Goal: Task Accomplishment & Management: Manage account settings

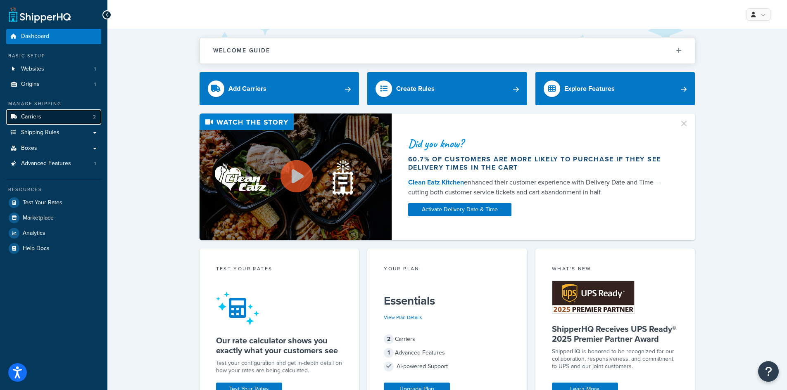
click at [39, 116] on span "Carriers" at bounding box center [31, 117] width 20 height 7
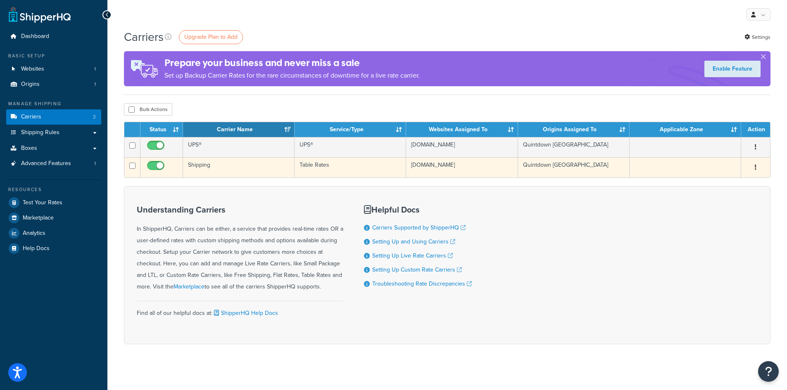
click at [451, 164] on td "[DOMAIN_NAME]" at bounding box center [462, 167] width 112 height 20
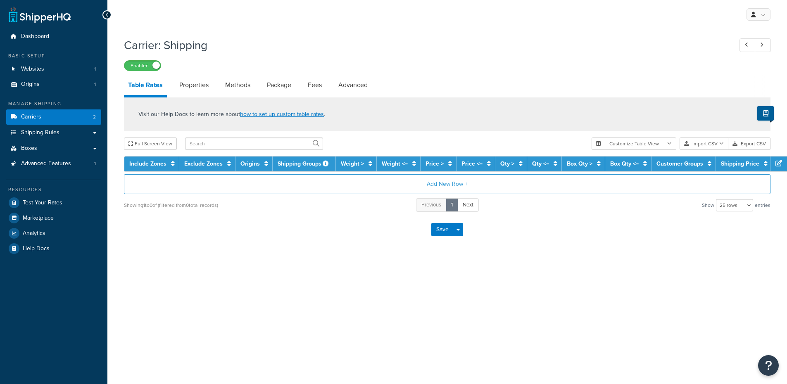
select select "25"
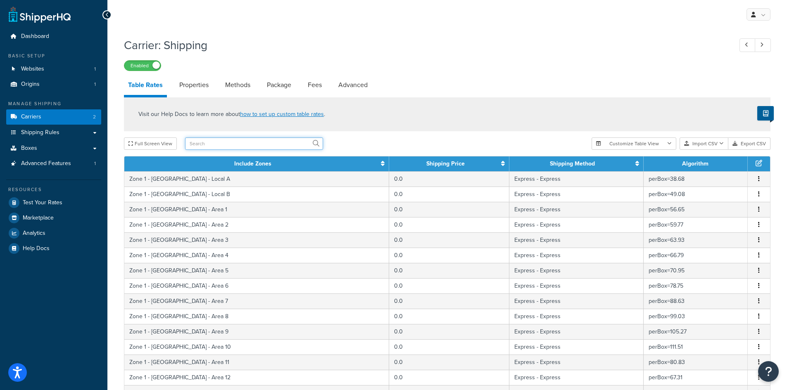
click at [226, 146] on input "text" at bounding box center [254, 144] width 138 height 12
type input "tha"
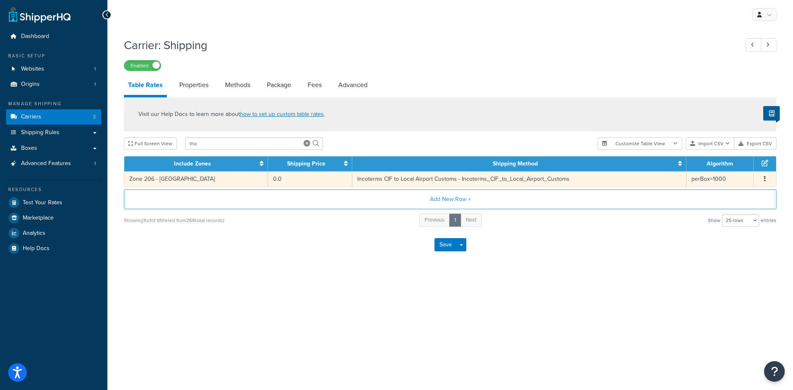
click at [393, 182] on td "Incoterms CIF to Local Airport Customs - Incoterms_CIF_to_Local_Airport_Customs" at bounding box center [519, 178] width 334 height 15
select select "182090"
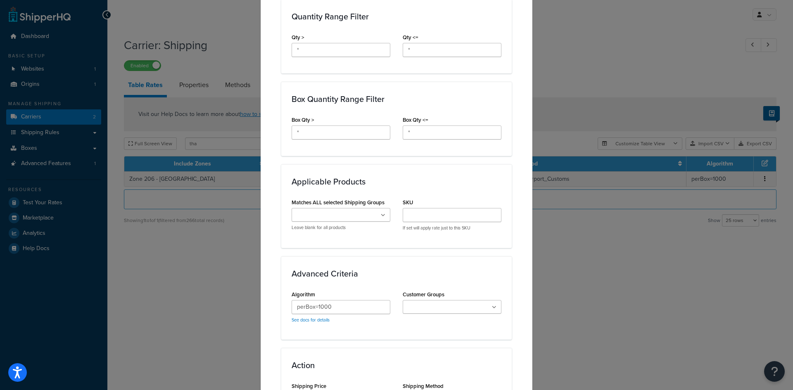
scroll to position [413, 0]
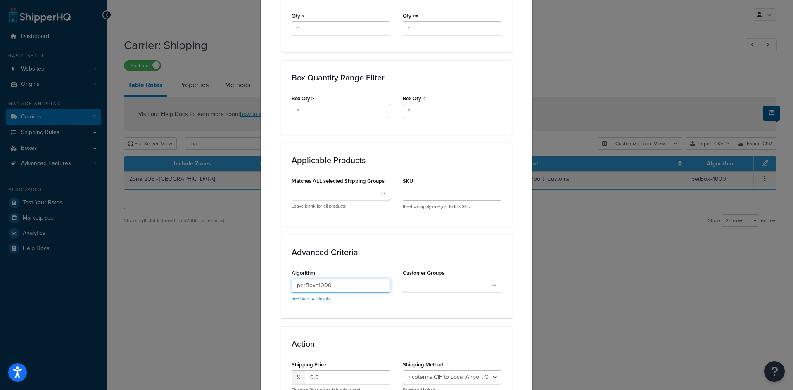
click at [352, 281] on input "perBox=1000" at bounding box center [341, 286] width 99 height 14
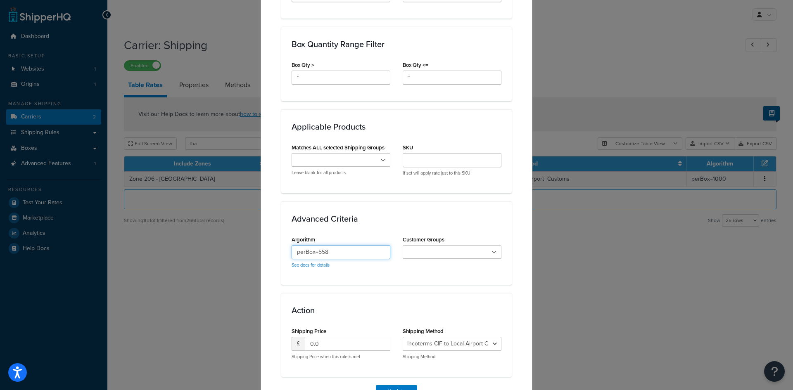
scroll to position [486, 0]
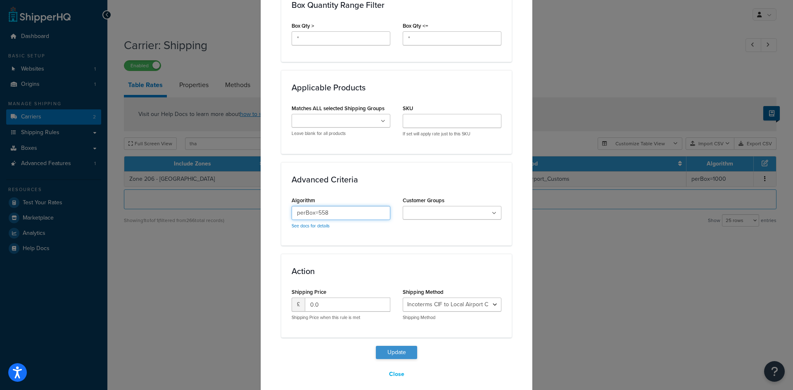
type input "perBox=558"
click at [398, 346] on button "Update" at bounding box center [396, 352] width 41 height 13
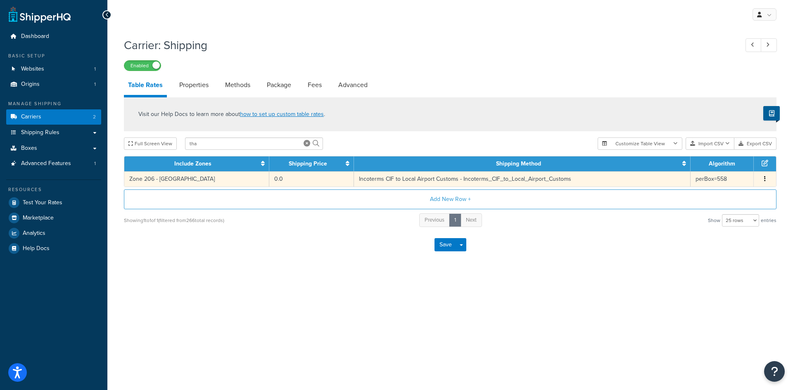
click at [418, 182] on td "Incoterms CIF to Local Airport Customs - Incoterms_CIF_to_Local_Airport_Customs" at bounding box center [522, 178] width 337 height 15
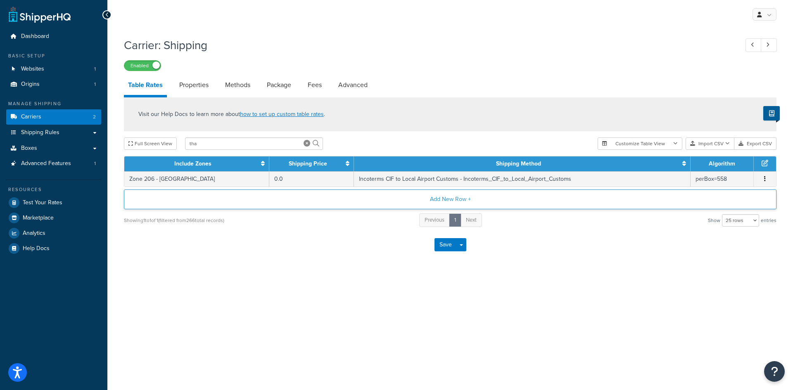
select select "182090"
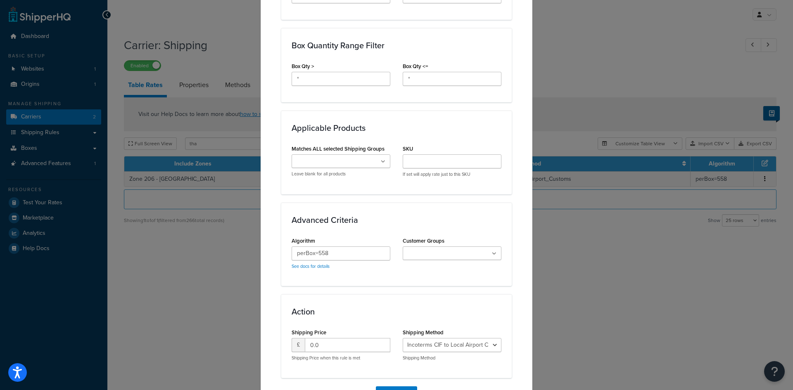
scroll to position [454, 0]
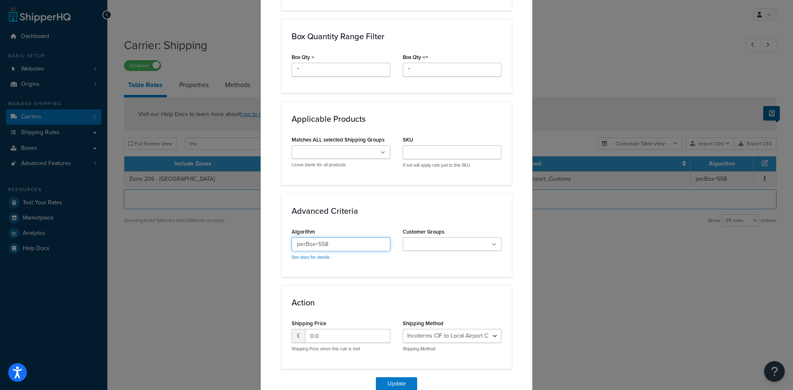
drag, startPoint x: 316, startPoint y: 235, endPoint x: 360, endPoint y: 236, distance: 44.2
click at [360, 237] on input "perBox=558" at bounding box center [341, 244] width 99 height 14
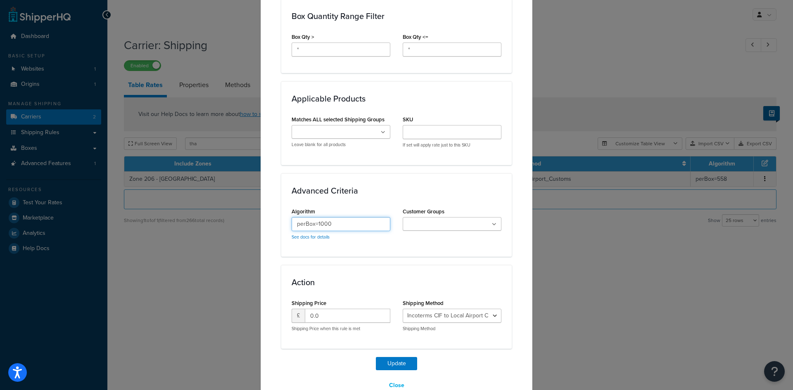
scroll to position [486, 0]
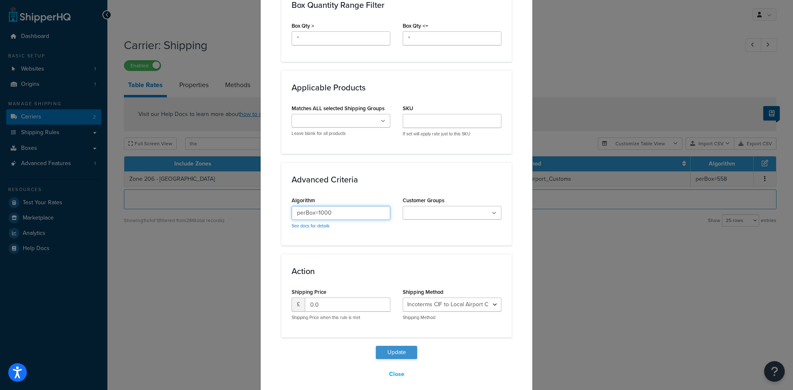
type input "perBox=1000"
click at [384, 346] on button "Update" at bounding box center [396, 352] width 41 height 13
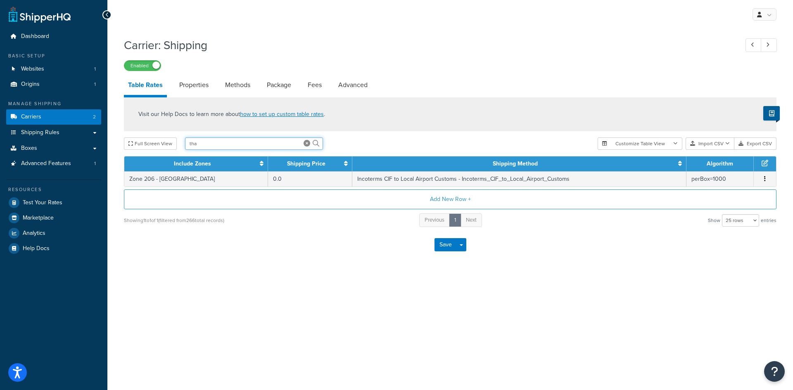
drag, startPoint x: 224, startPoint y: 144, endPoint x: 186, endPoint y: 145, distance: 38.0
click at [186, 145] on input "tha" at bounding box center [254, 144] width 138 height 12
type input "mozam"
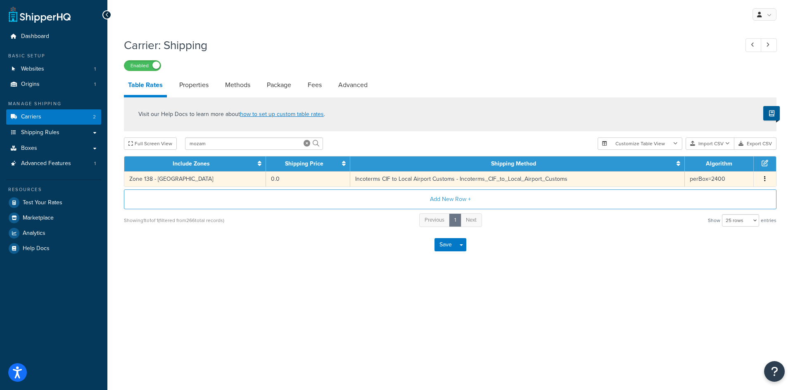
click at [354, 182] on td "Incoterms CIF to Local Airport Customs - Incoterms_CIF_to_Local_Airport_Customs" at bounding box center [517, 178] width 335 height 15
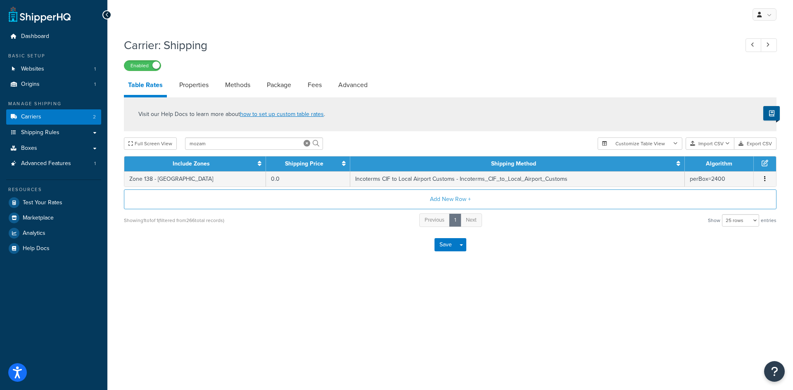
select select "182090"
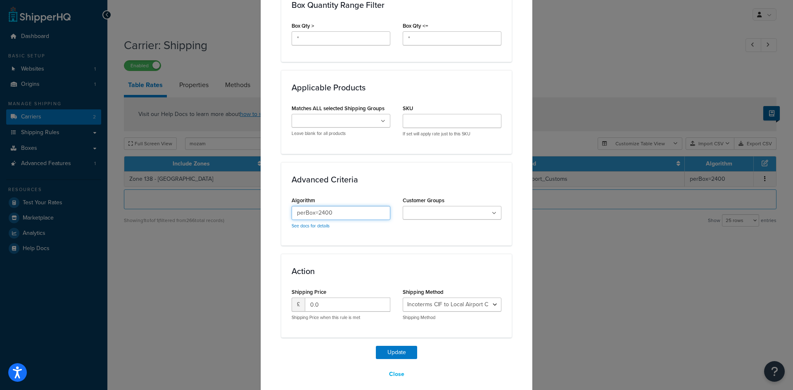
drag, startPoint x: 315, startPoint y: 206, endPoint x: 326, endPoint y: 206, distance: 11.6
click at [326, 206] on input "perBox=2400" at bounding box center [341, 213] width 99 height 14
type input "perBox=1495"
click at [392, 346] on button "Update" at bounding box center [396, 352] width 41 height 13
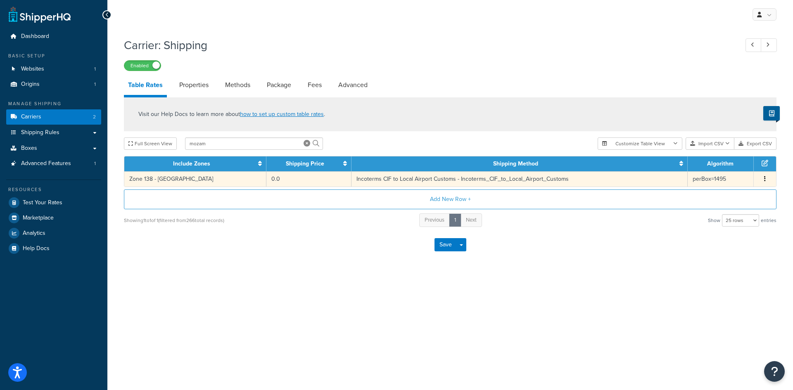
click at [455, 180] on td "Incoterms CIF to Local Airport Customs - Incoterms_CIF_to_Local_Airport_Customs" at bounding box center [519, 178] width 336 height 15
select select "182090"
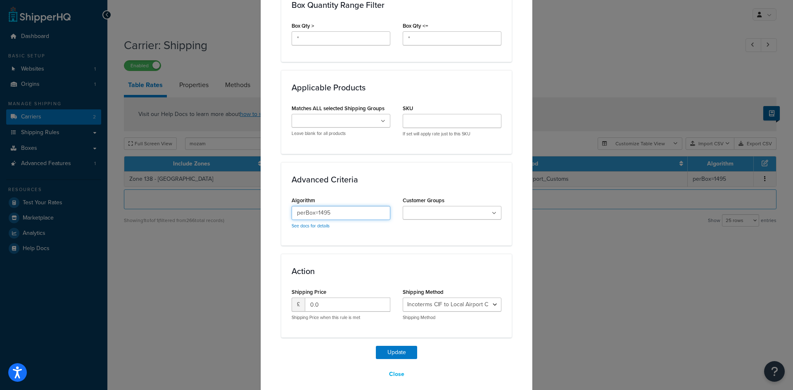
drag, startPoint x: 317, startPoint y: 204, endPoint x: 379, endPoint y: 204, distance: 62.0
click at [379, 206] on input "perBox=1495" at bounding box center [341, 213] width 99 height 14
type input "perBox=2400"
click at [404, 349] on button "Update" at bounding box center [396, 352] width 41 height 13
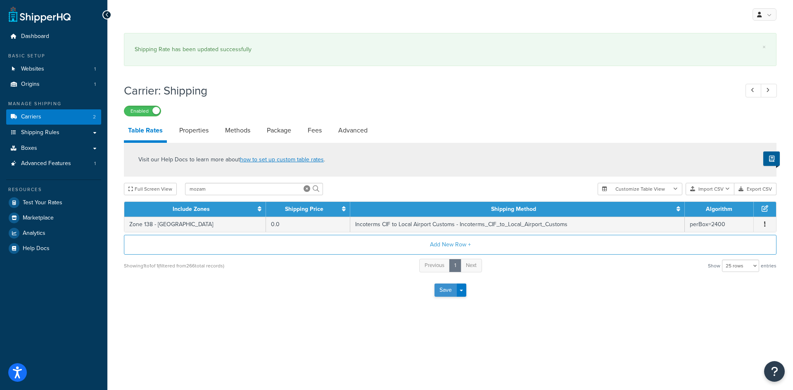
click at [437, 290] on button "Save" at bounding box center [446, 290] width 22 height 13
